Goal: Information Seeking & Learning: Learn about a topic

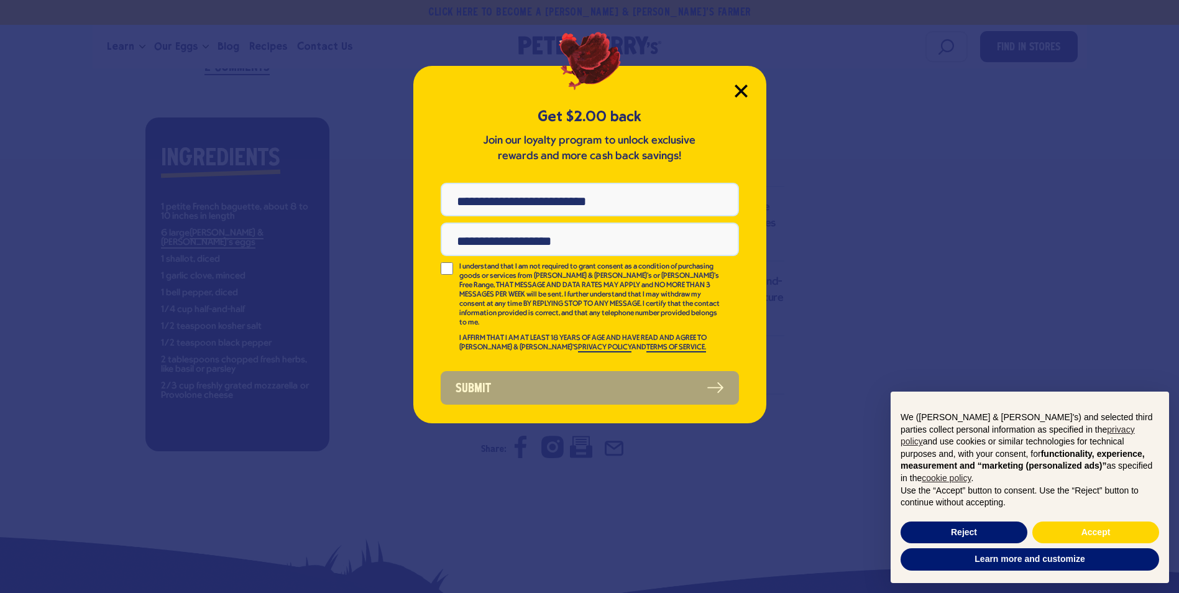
click at [741, 85] on icon "Close Modal" at bounding box center [740, 91] width 13 height 13
click at [746, 89] on icon "Close Modal" at bounding box center [740, 91] width 13 height 13
click at [737, 93] on icon "Close Modal" at bounding box center [740, 90] width 11 height 11
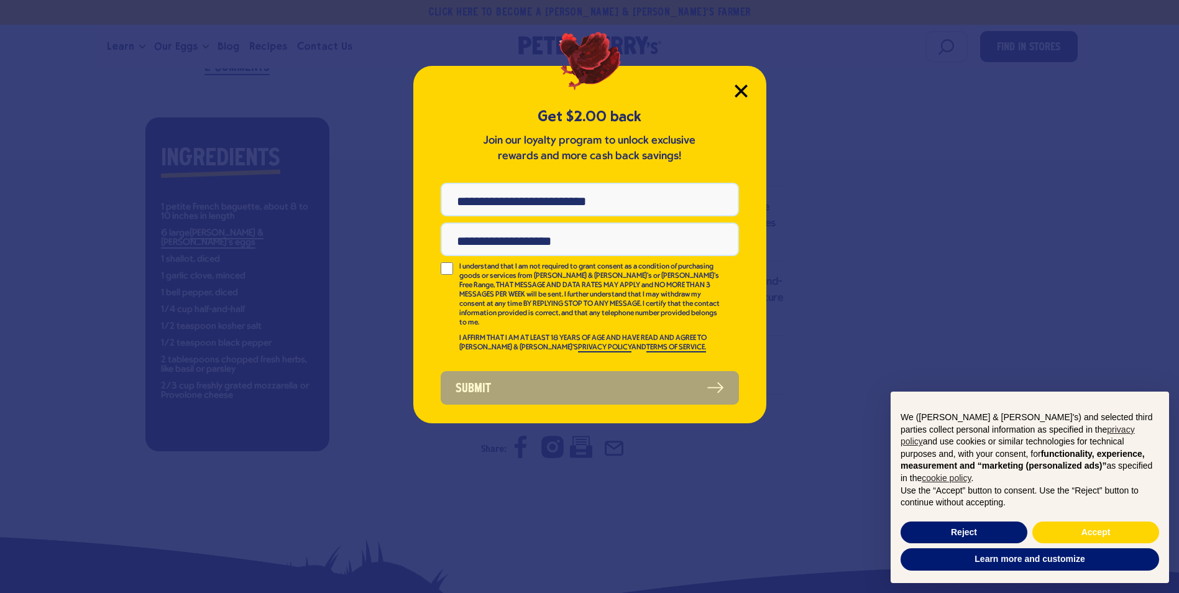
click at [737, 93] on icon "Close Modal" at bounding box center [740, 90] width 11 height 11
click at [738, 94] on icon "Close Modal" at bounding box center [740, 90] width 11 height 11
click at [1119, 539] on button "Accept" at bounding box center [1095, 532] width 127 height 22
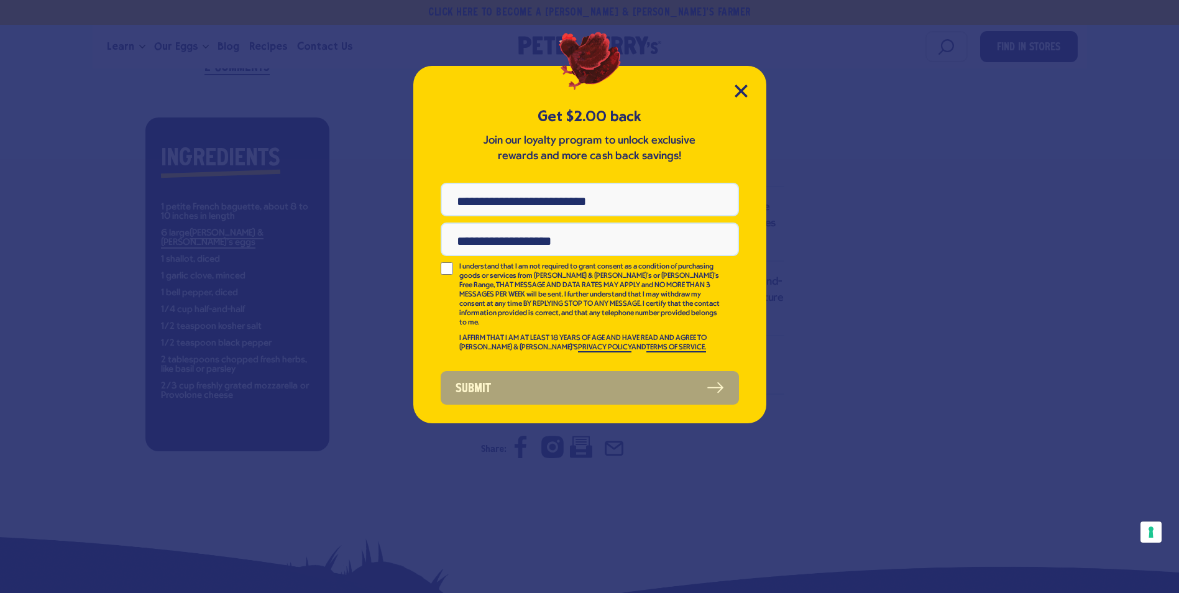
click at [750, 87] on div "Get $2.00 back Join our loyalty program to unlock exclusive rewards and more ca…" at bounding box center [589, 244] width 353 height 357
click at [741, 92] on icon "Close Modal" at bounding box center [740, 90] width 11 height 11
click at [892, 268] on div "Get $2.00 back Join our loyalty program to unlock exclusive rewards and more ca…" at bounding box center [589, 296] width 1179 height 593
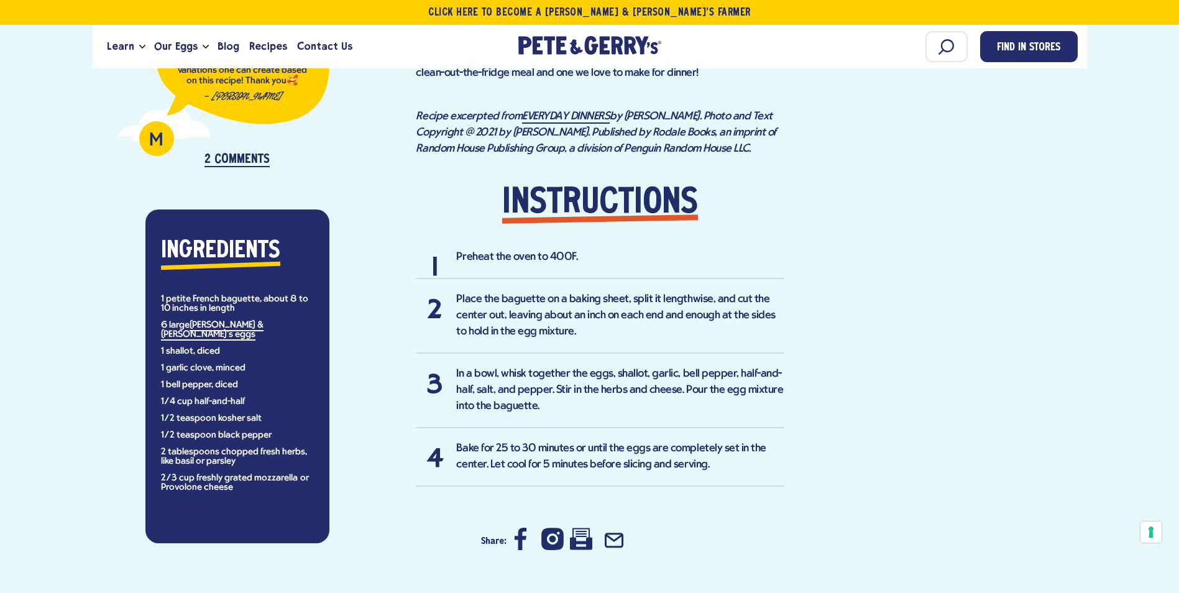
scroll to position [746, 0]
